Goal: Task Accomplishment & Management: Use online tool/utility

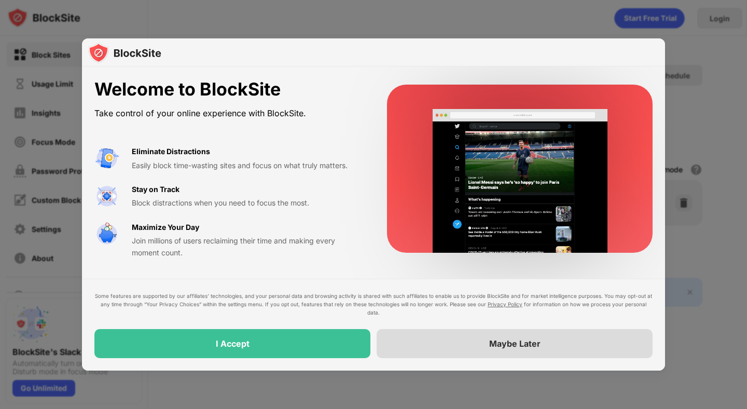
click at [576, 350] on div "Maybe Later" at bounding box center [515, 343] width 276 height 29
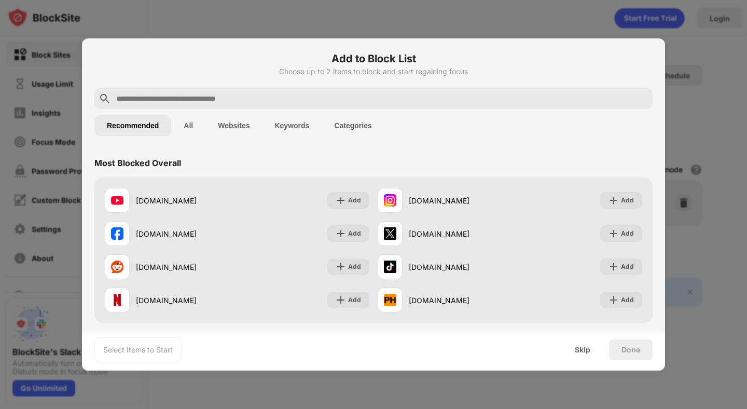
click at [361, 123] on button "Categories" at bounding box center [353, 125] width 62 height 21
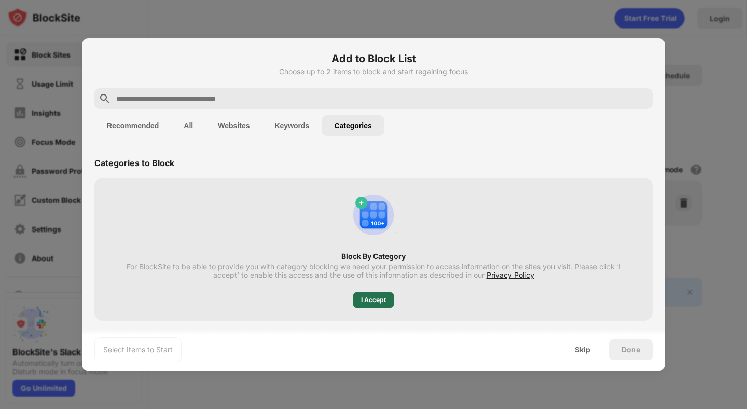
click at [381, 294] on div "I Accept" at bounding box center [374, 300] width 42 height 17
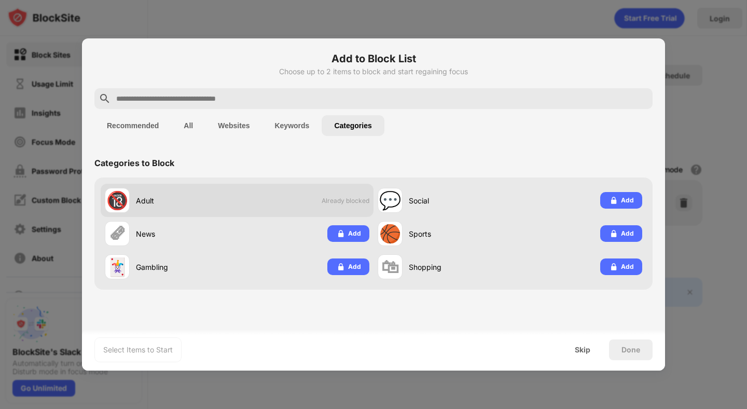
click at [350, 187] on div "🔞 Adult Already blocked" at bounding box center [237, 200] width 273 height 33
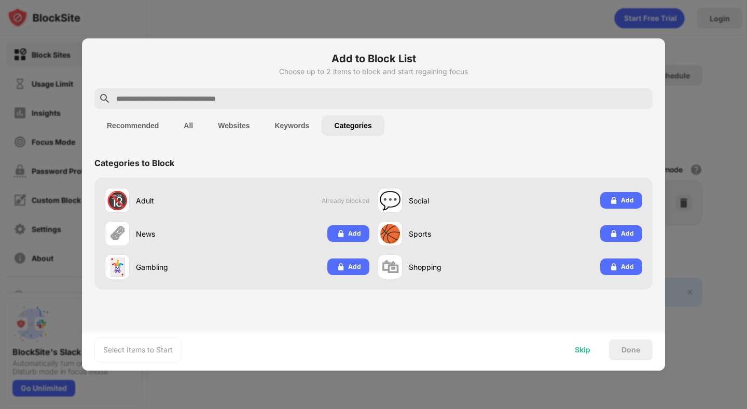
click at [583, 354] on div "Skip" at bounding box center [582, 349] width 40 height 21
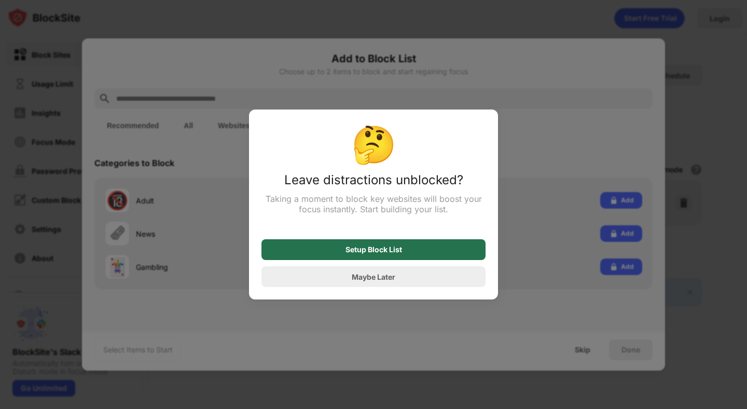
click at [400, 256] on div "Setup Block List" at bounding box center [374, 249] width 224 height 21
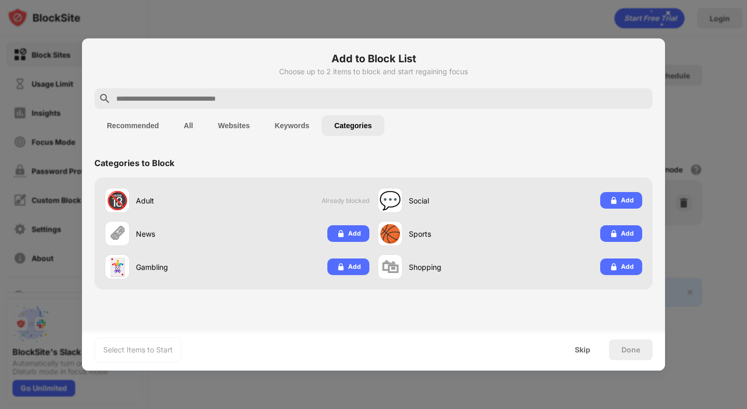
click at [304, 132] on button "Keywords" at bounding box center [292, 125] width 60 height 21
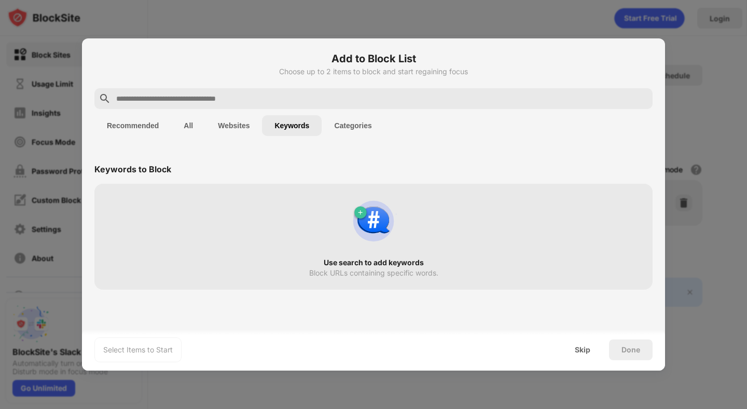
click at [238, 125] on button "Websites" at bounding box center [233, 125] width 57 height 21
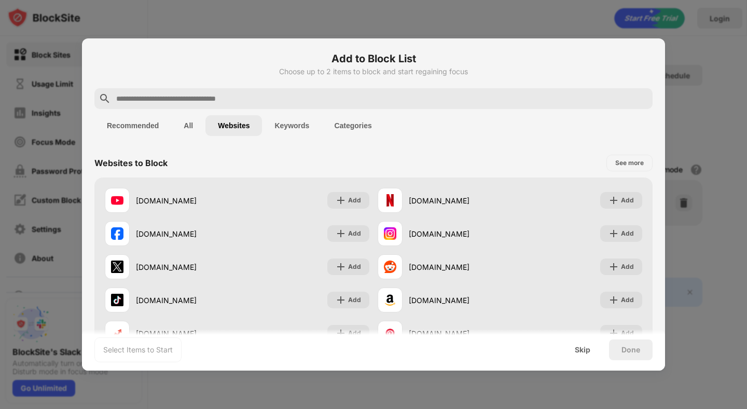
click at [184, 121] on button "All" at bounding box center [188, 125] width 34 height 21
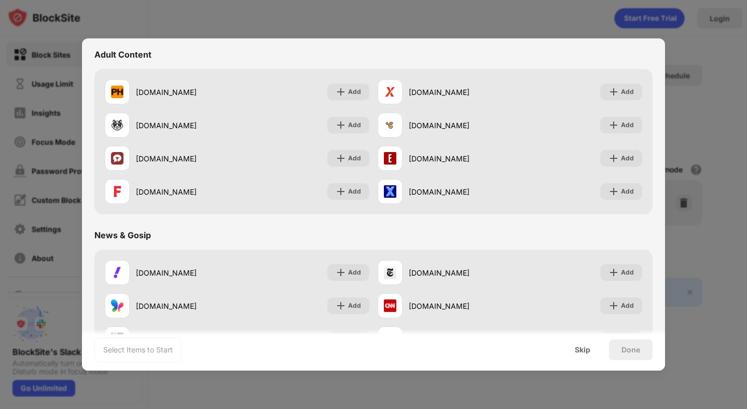
scroll to position [617, 0]
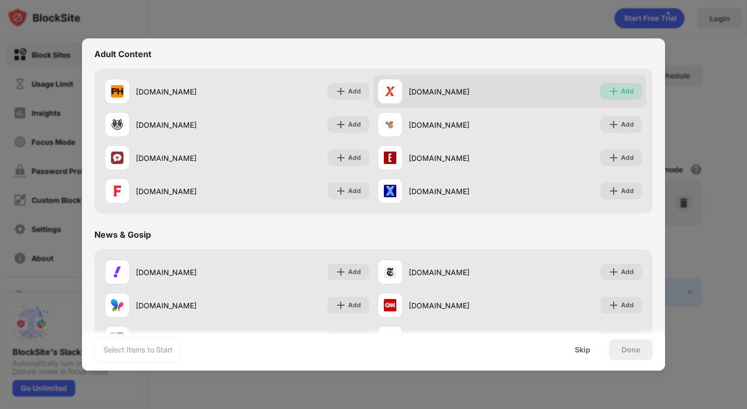
click at [609, 91] on img at bounding box center [614, 91] width 10 height 10
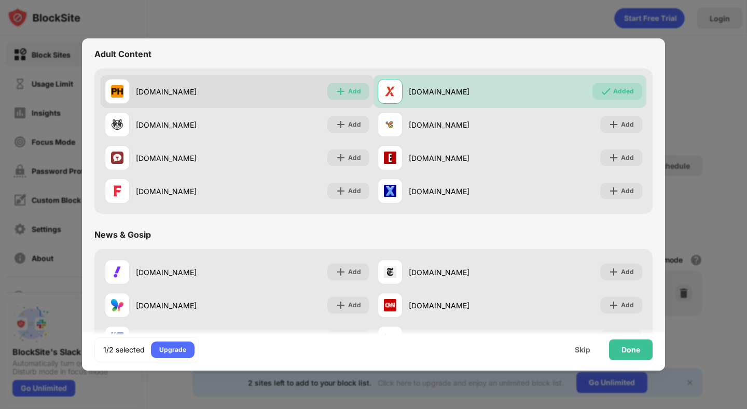
click at [353, 92] on div "Add" at bounding box center [354, 91] width 13 height 10
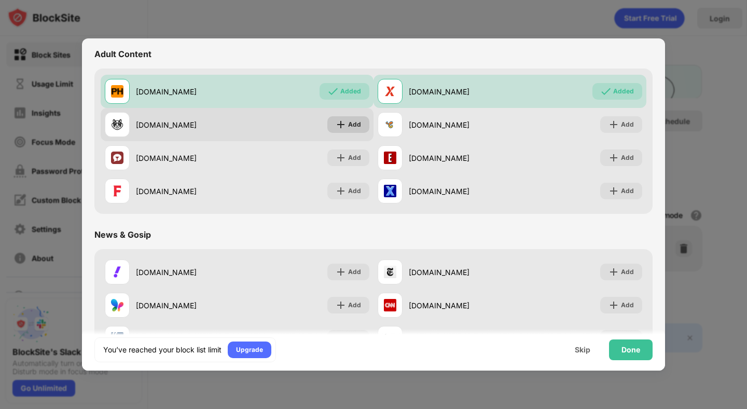
scroll to position [0, 0]
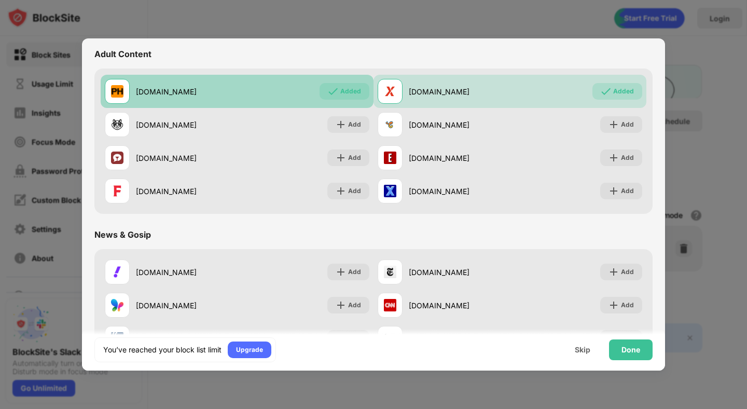
click at [351, 81] on div "[DOMAIN_NAME] Added" at bounding box center [237, 91] width 273 height 33
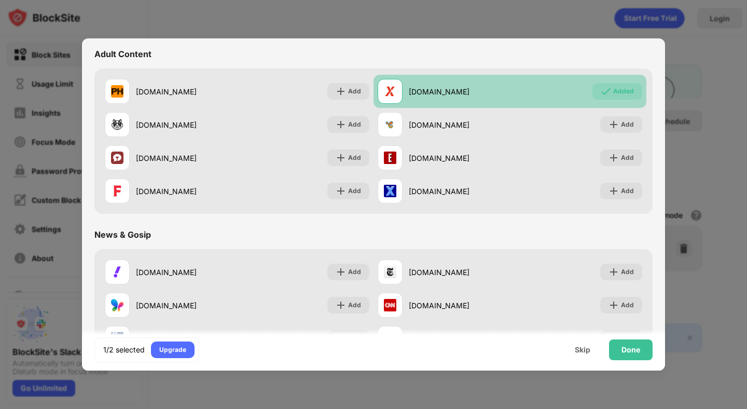
click at [613, 95] on div "Added" at bounding box center [623, 91] width 21 height 10
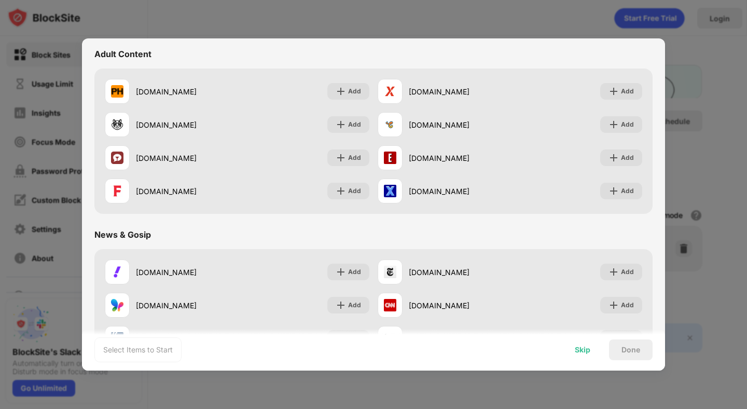
click at [578, 352] on div "Skip" at bounding box center [583, 350] width 16 height 8
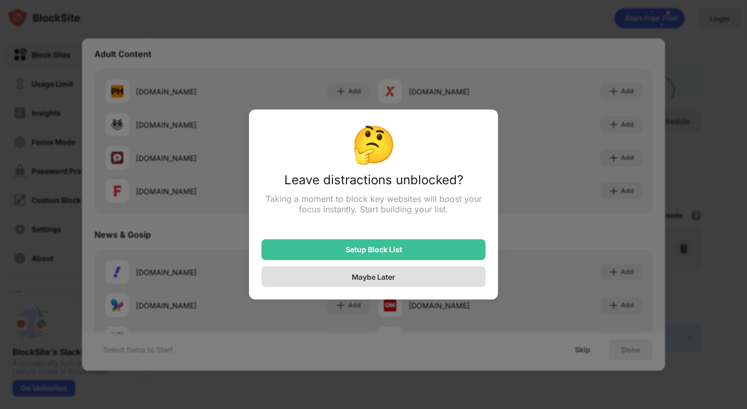
click at [425, 279] on div "Maybe Later" at bounding box center [374, 276] width 224 height 21
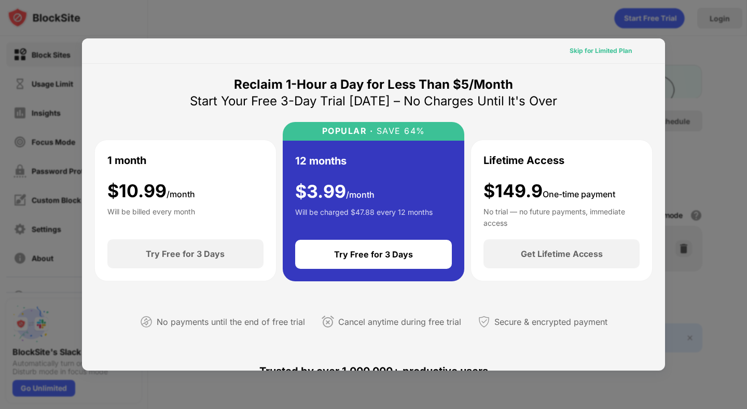
click at [606, 55] on div "Skip for Limited Plan" at bounding box center [601, 51] width 62 height 10
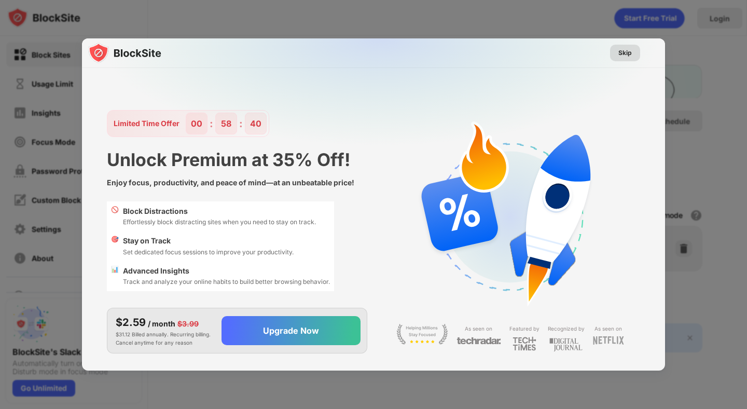
click at [628, 51] on div "Skip" at bounding box center [625, 53] width 13 height 10
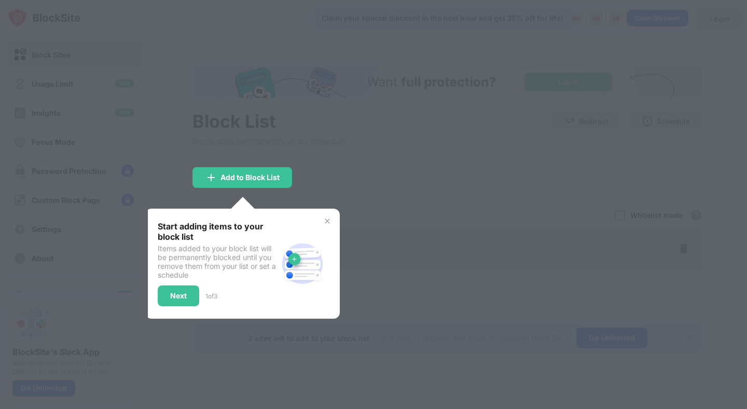
click at [326, 237] on div "Start adding items to your block list Items added to your block list will be pe…" at bounding box center [243, 263] width 170 height 85
click at [323, 217] on img at bounding box center [327, 221] width 8 height 8
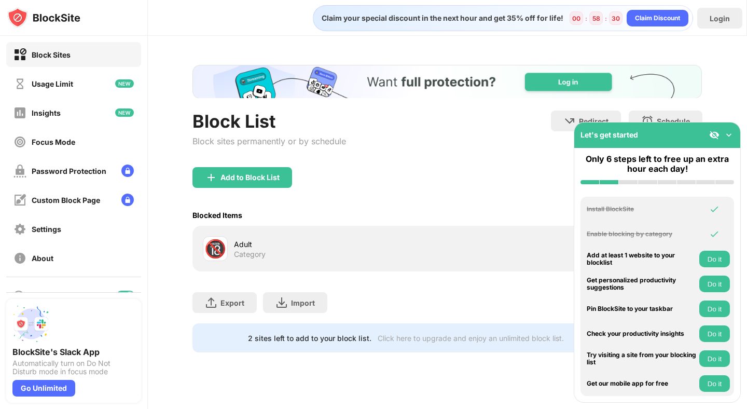
click at [726, 133] on img at bounding box center [729, 135] width 10 height 10
